Goal: Check status: Check status

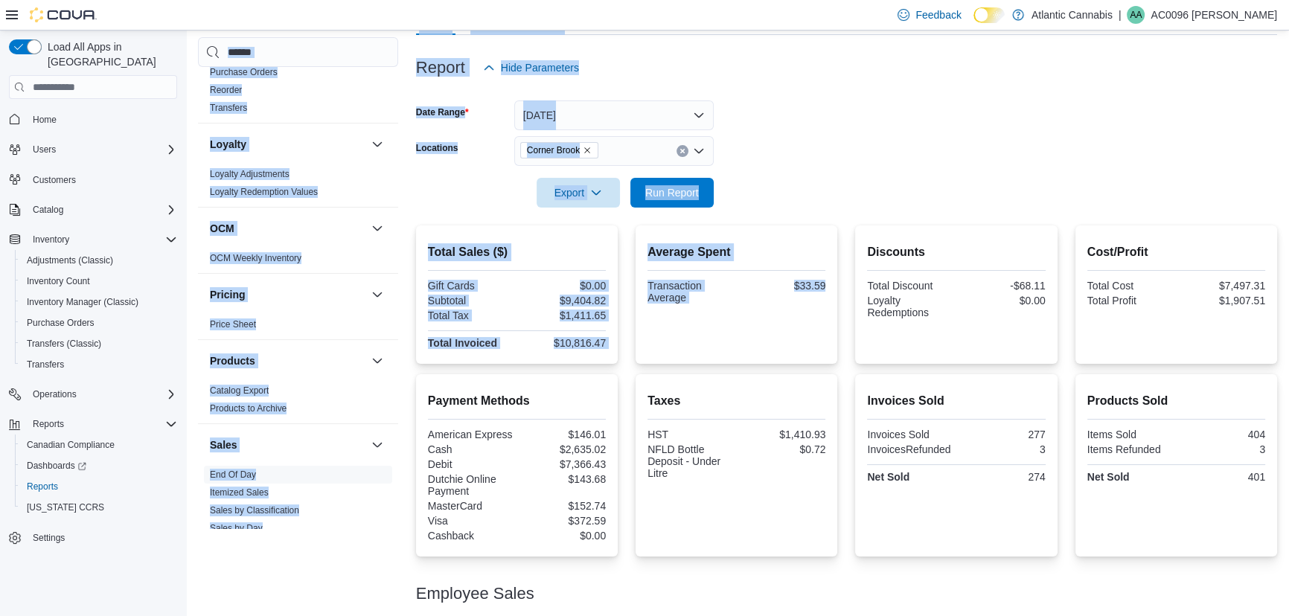
scroll to position [202, 0]
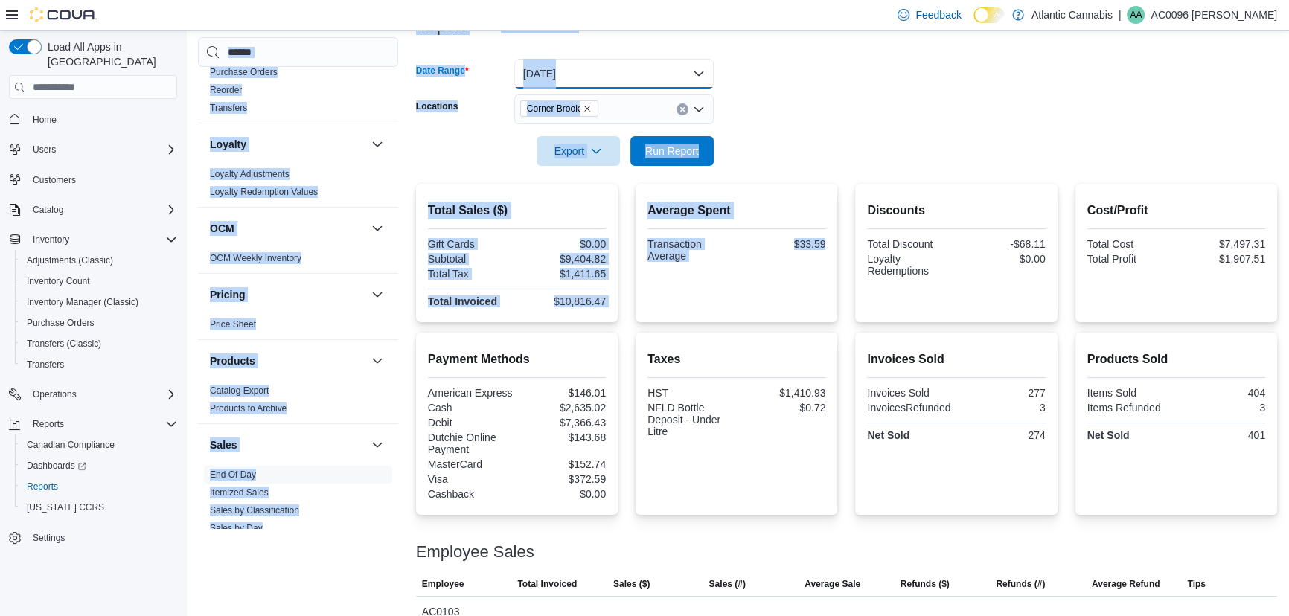
click at [581, 83] on button "[DATE]" at bounding box center [613, 74] width 199 height 30
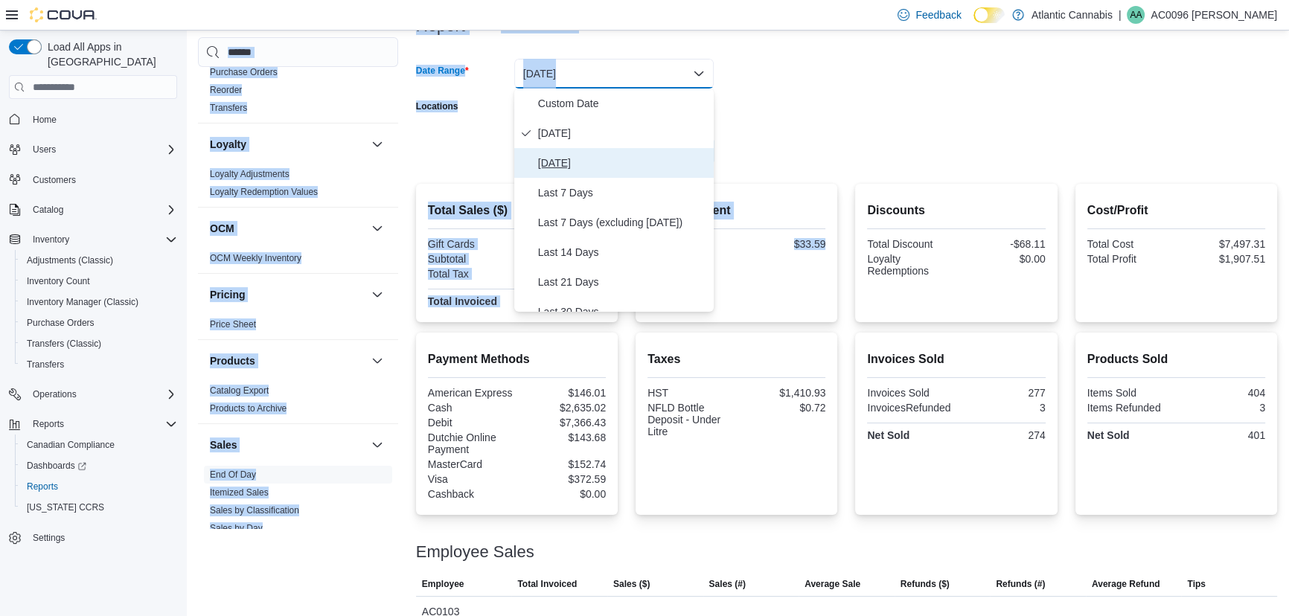
click at [576, 159] on span "[DATE]" at bounding box center [623, 163] width 170 height 18
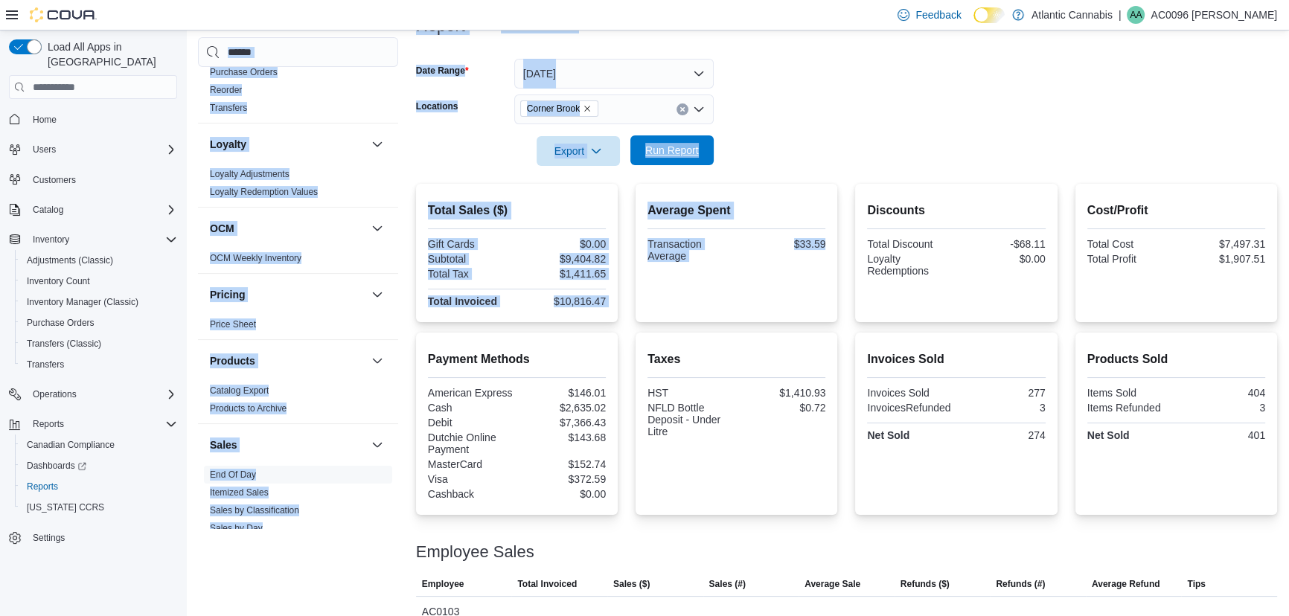
click at [701, 138] on span "Run Report" at bounding box center [671, 150] width 65 height 30
